Goal: Task Accomplishment & Management: Use online tool/utility

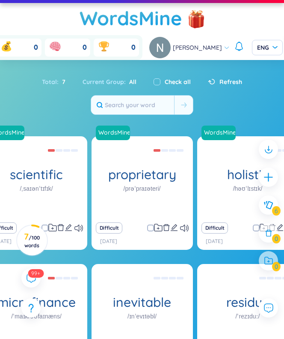
scroll to position [11, 0]
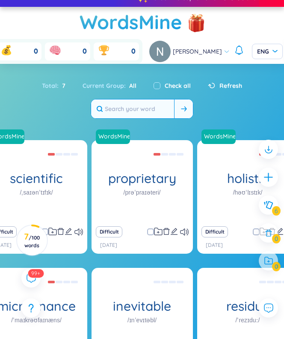
click at [147, 109] on input "text" at bounding box center [132, 108] width 83 height 19
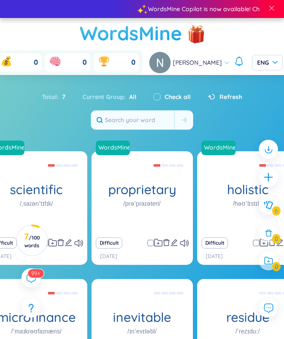
click at [102, 36] on h1 "WordsMine" at bounding box center [131, 33] width 103 height 30
click at [125, 119] on input "text" at bounding box center [132, 119] width 83 height 19
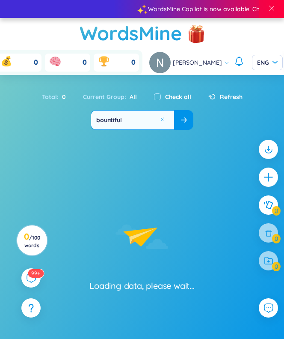
type input "bountiful"
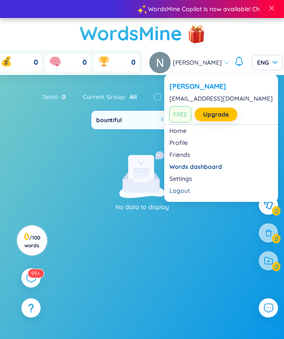
click at [86, 18] on h1 "WordsMine" at bounding box center [131, 33] width 103 height 30
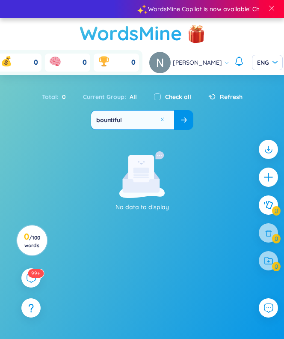
click at [119, 36] on h1 "WordsMine" at bounding box center [131, 33] width 103 height 30
click at [119, 26] on h1 "WordsMine" at bounding box center [131, 33] width 103 height 30
click at [120, 32] on h1 "WordsMine" at bounding box center [131, 33] width 103 height 30
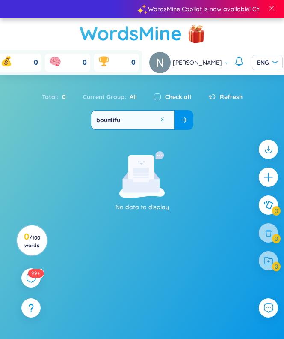
click at [120, 32] on h1 "WordsMine" at bounding box center [131, 33] width 103 height 30
click at [114, 22] on h1 "WordsMine" at bounding box center [131, 33] width 103 height 30
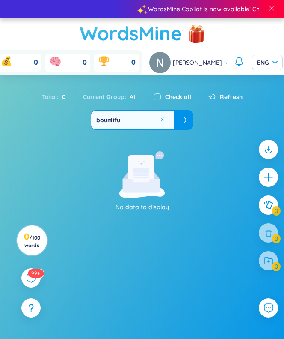
click at [114, 22] on h1 "WordsMine" at bounding box center [131, 33] width 103 height 30
click at [271, 10] on span at bounding box center [272, 8] width 8 height 8
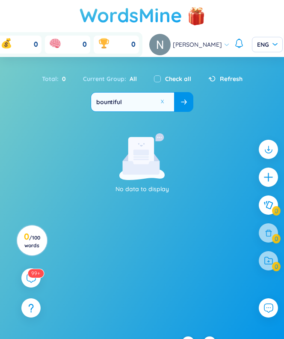
click at [138, 13] on h1 "WordsMine" at bounding box center [131, 15] width 103 height 30
click at [128, 12] on h1 "WordsMine" at bounding box center [131, 15] width 103 height 30
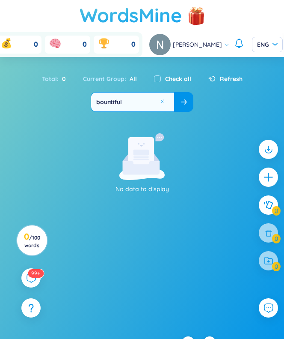
click at [92, 9] on h1 "WordsMine" at bounding box center [131, 15] width 103 height 30
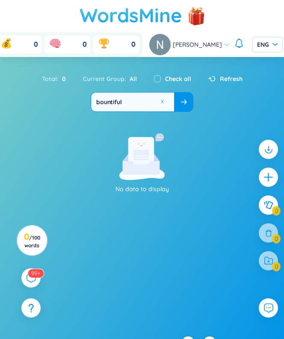
click at [92, 9] on h1 "WordsMine" at bounding box center [131, 15] width 103 height 30
click at [264, 181] on icon "plus" at bounding box center [269, 177] width 12 height 12
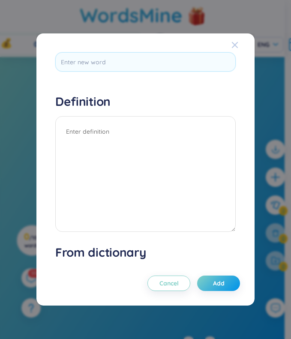
click at [232, 45] on span "Close" at bounding box center [242, 44] width 23 height 23
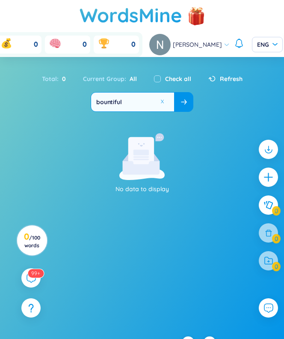
click at [234, 45] on div at bounding box center [241, 44] width 15 height 13
click at [265, 184] on div at bounding box center [268, 176] width 21 height 21
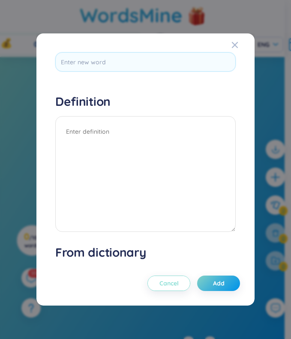
click at [168, 286] on span "Cancel" at bounding box center [168, 283] width 19 height 9
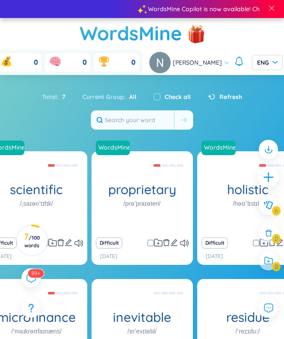
click at [272, 183] on div at bounding box center [268, 176] width 21 height 21
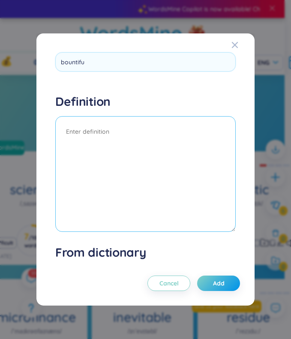
type input "bountiful"
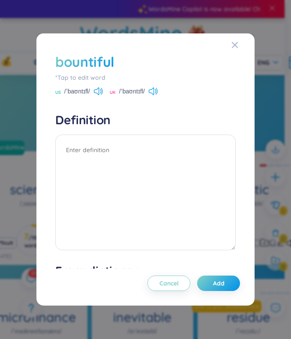
scroll to position [117, 0]
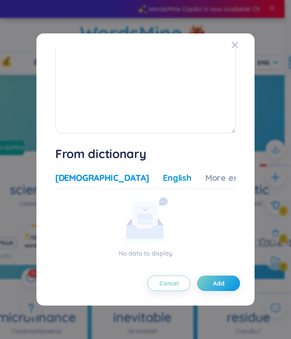
click at [163, 176] on div "English" at bounding box center [177, 178] width 29 height 12
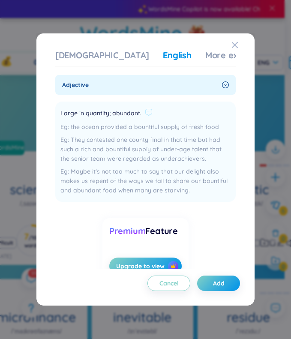
scroll to position [238, 0]
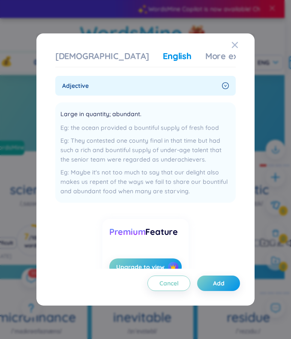
click at [224, 83] on icon "right-circle" at bounding box center [225, 85] width 7 height 7
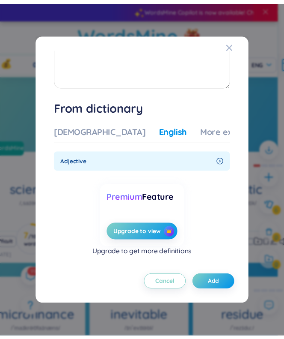
scroll to position [163, 0]
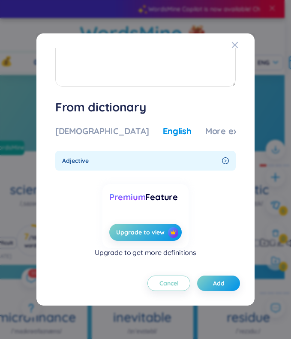
click at [209, 273] on div "Cancel Add" at bounding box center [145, 279] width 189 height 22
click at [213, 279] on span "Add" at bounding box center [219, 283] width 12 height 9
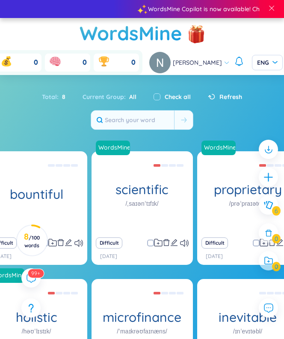
click at [216, 119] on div "Total : 8 Current Group : All Check all Refresh" at bounding box center [142, 108] width 284 height 51
